Goal: Information Seeking & Learning: Learn about a topic

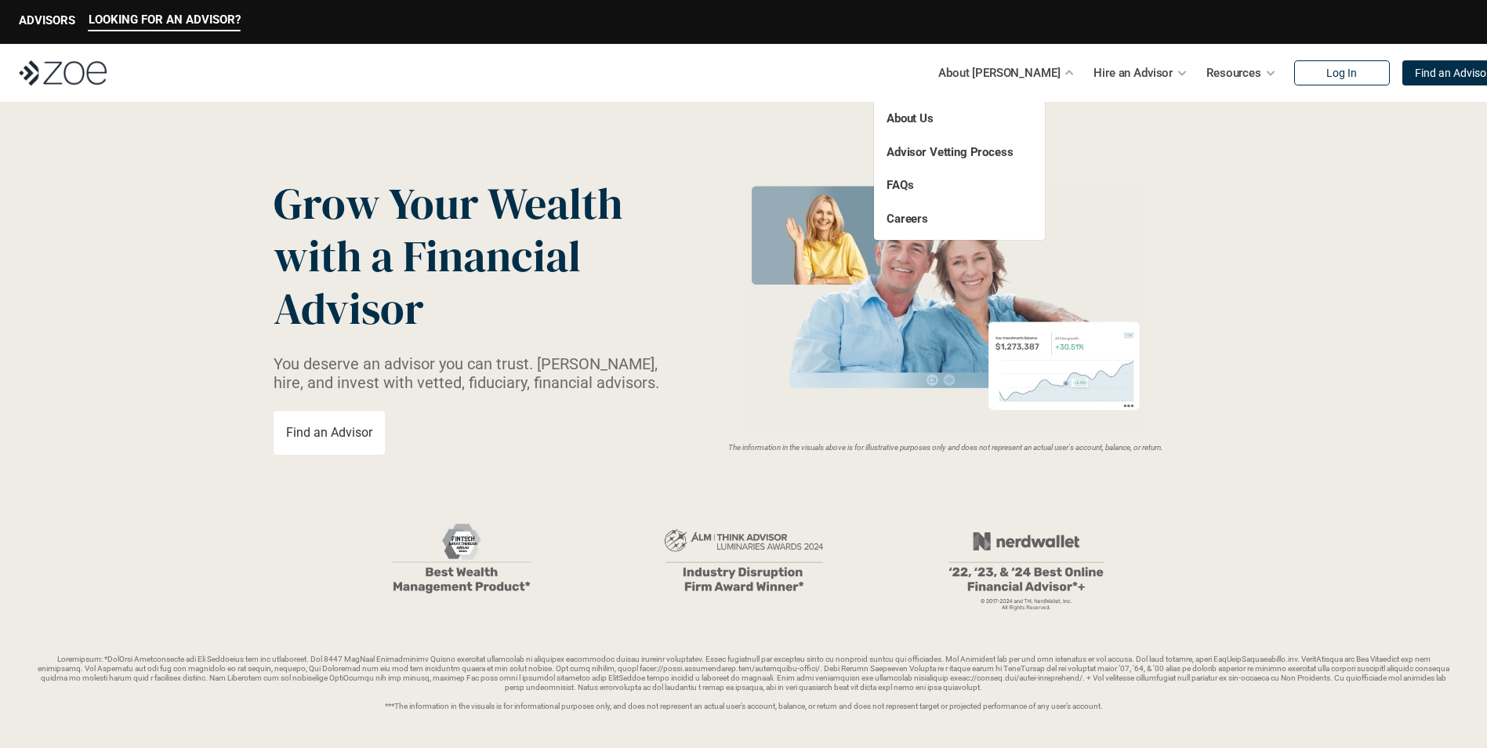
click at [974, 118] on p "About Us" at bounding box center [944, 119] width 114 height 18
click at [914, 117] on link "About Us" at bounding box center [910, 118] width 47 height 14
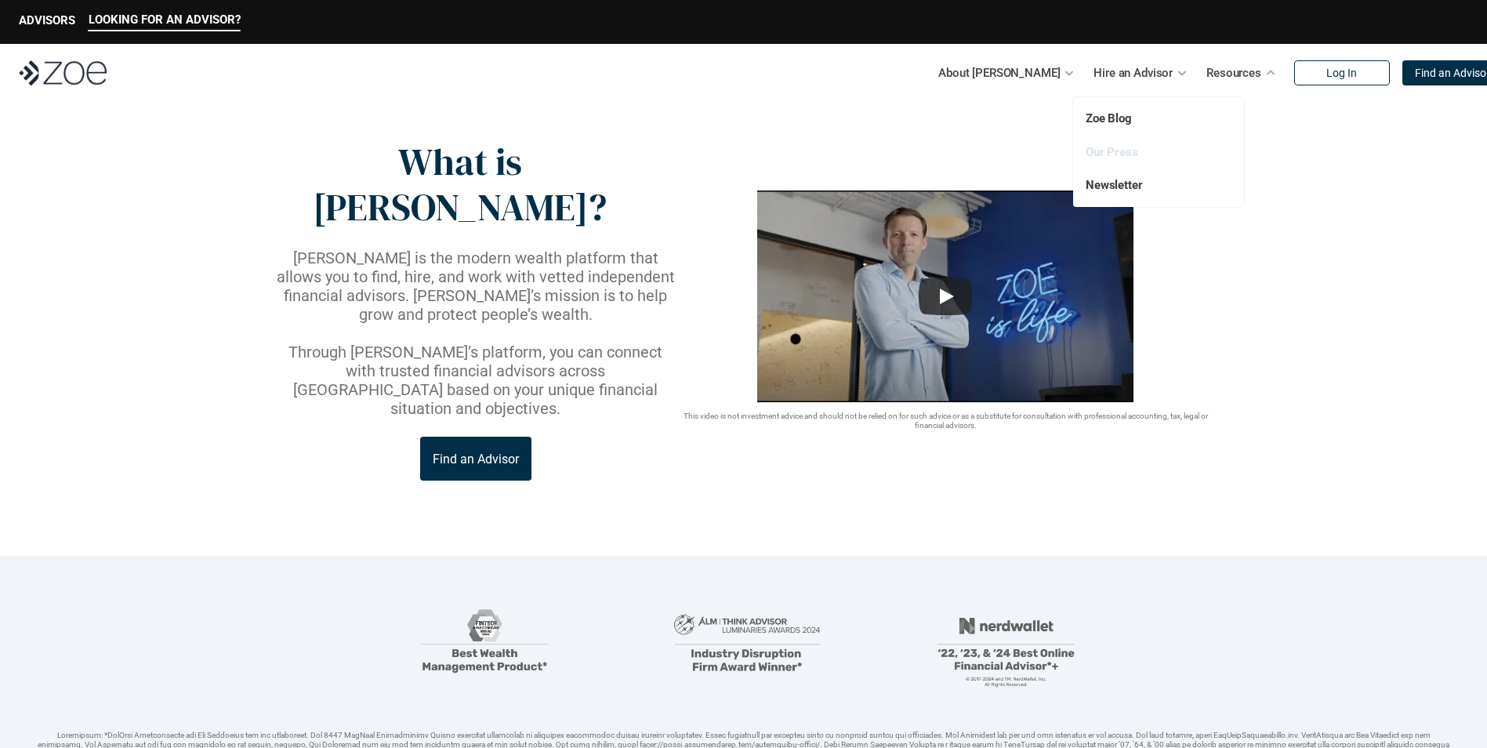
click at [1105, 149] on link "Our Press" at bounding box center [1112, 152] width 53 height 14
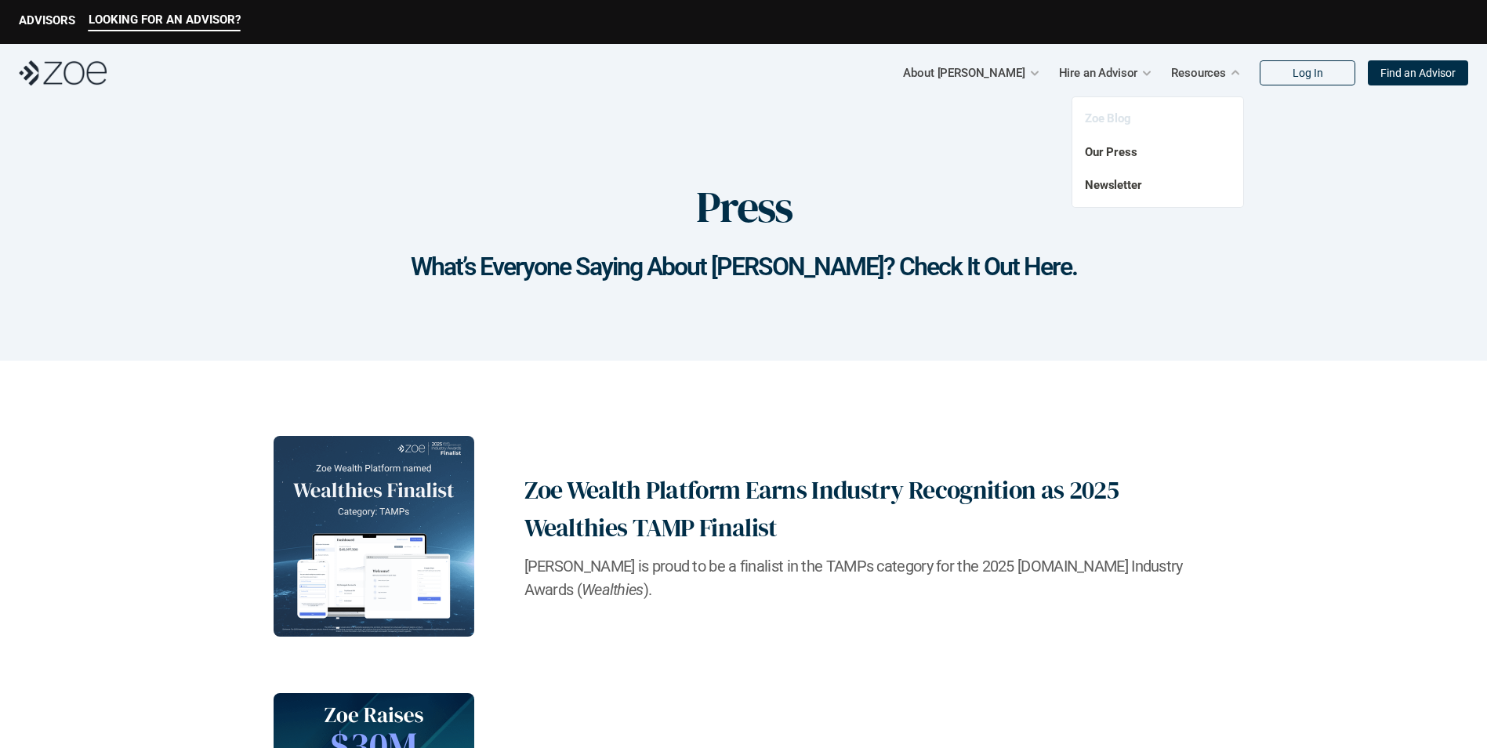
click at [1115, 113] on link "Zoe Blog" at bounding box center [1108, 118] width 46 height 14
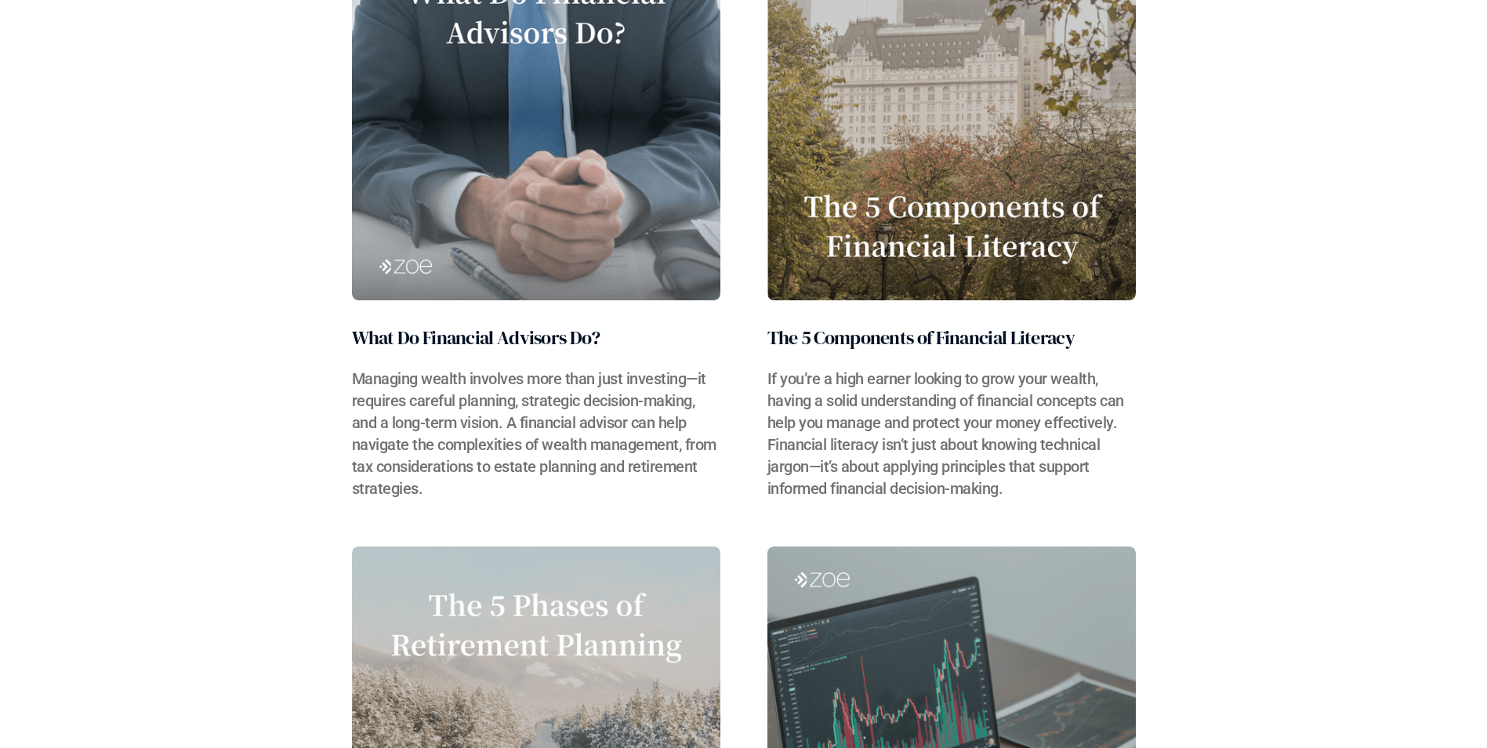
scroll to position [1176, 0]
